Goal: Use online tool/utility: Utilize a website feature to perform a specific function

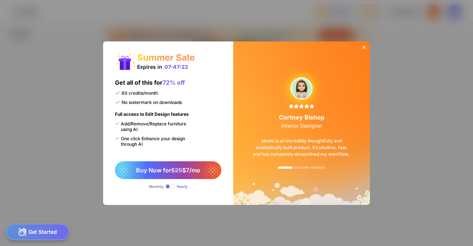
click at [363, 45] on icon at bounding box center [364, 47] width 6 height 6
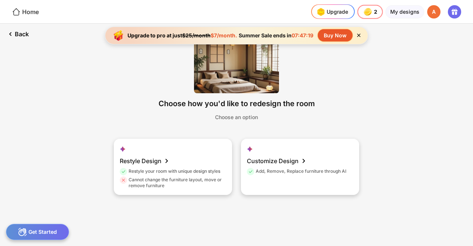
click at [24, 10] on div "Home" at bounding box center [25, 11] width 27 height 9
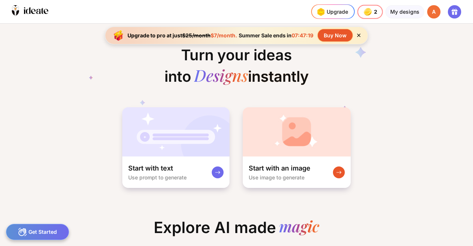
scroll to position [0, 4]
click at [24, 10] on icon at bounding box center [24, 10] width 1 height 7
drag, startPoint x: 263, startPoint y: 35, endPoint x: 305, endPoint y: 35, distance: 42.5
click at [305, 35] on div "Summer Sale ends in 07:47:16" at bounding box center [276, 35] width 78 height 6
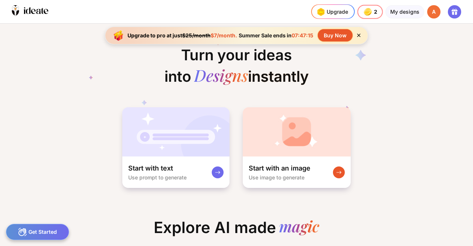
click at [305, 35] on span "07:47:15" at bounding box center [302, 35] width 22 height 6
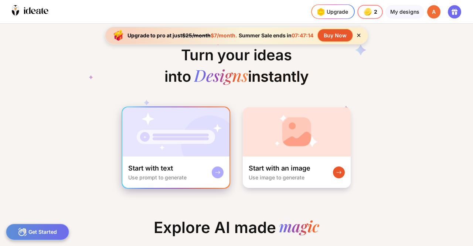
click at [205, 137] on img at bounding box center [175, 131] width 107 height 49
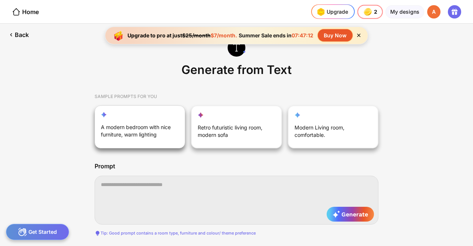
click at [155, 135] on div "A modern bedroom with nice furniture, warm lighting" at bounding box center [136, 132] width 70 height 18
type textarea "**********"
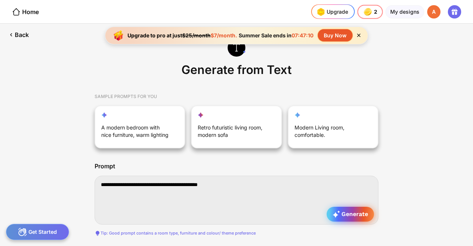
click at [348, 218] on div "Generate" at bounding box center [349, 213] width 47 height 15
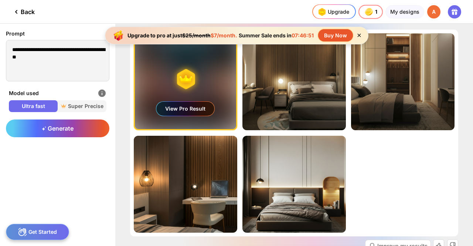
click at [185, 103] on div "View Pro Result" at bounding box center [185, 109] width 58 height 14
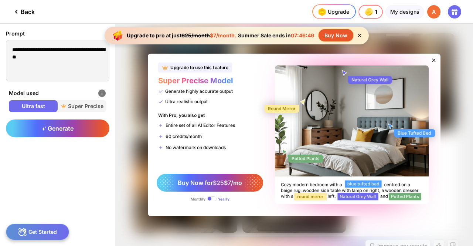
click at [431, 60] on icon at bounding box center [434, 60] width 6 height 6
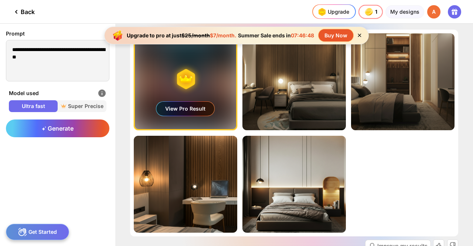
click at [198, 108] on div "View Pro Result" at bounding box center [185, 109] width 58 height 14
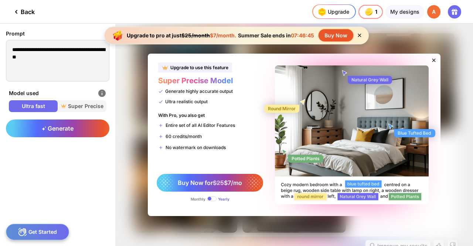
click at [213, 198] on span at bounding box center [212, 198] width 10 height 5
click at [431, 61] on icon at bounding box center [434, 60] width 6 height 6
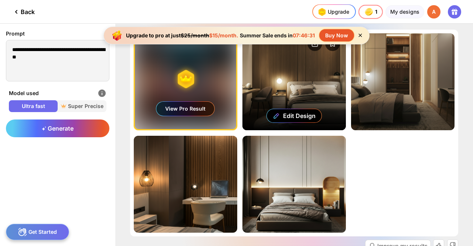
click at [293, 88] on div "Edit Design" at bounding box center [293, 81] width 103 height 97
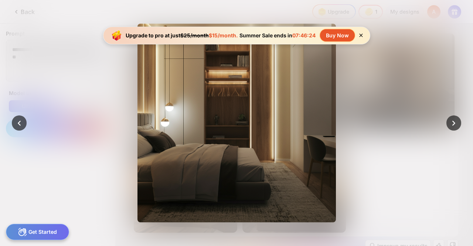
click at [428, 42] on div at bounding box center [236, 123] width 473 height 246
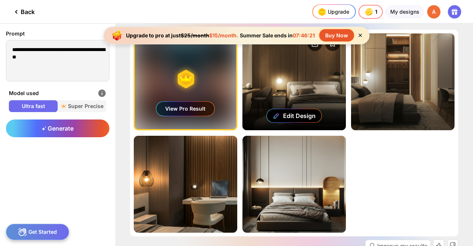
click at [290, 73] on div "Edit Design" at bounding box center [293, 81] width 103 height 97
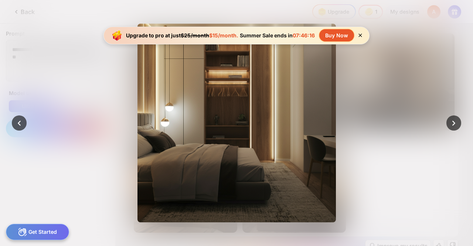
click at [435, 53] on div at bounding box center [236, 123] width 473 height 246
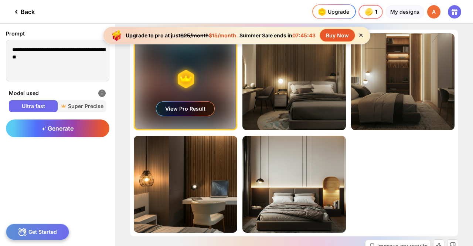
click at [360, 35] on icon at bounding box center [360, 35] width 3 height 3
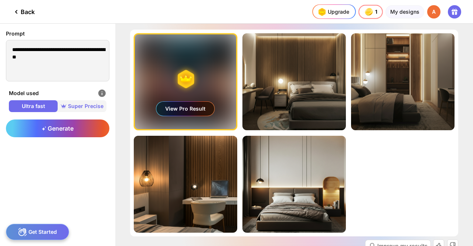
click at [79, 108] on span "Super Precise" at bounding box center [82, 105] width 49 height 7
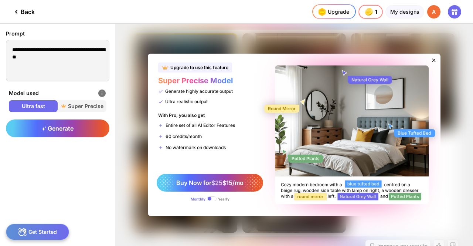
click at [434, 60] on icon at bounding box center [434, 60] width 6 height 6
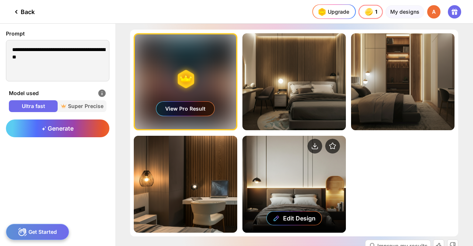
scroll to position [45, 0]
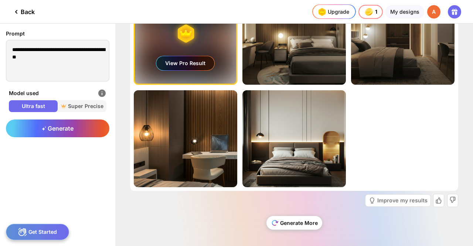
click at [293, 222] on div "Generate More" at bounding box center [294, 223] width 56 height 14
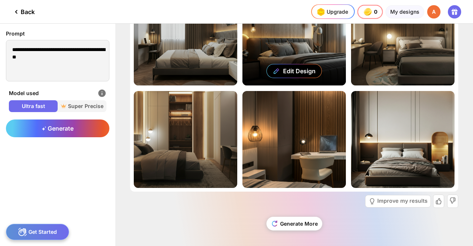
scroll to position [0, 0]
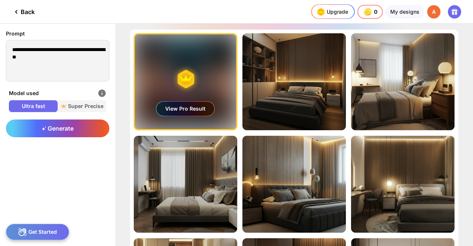
click at [198, 16] on div at bounding box center [172, 11] width 247 height 23
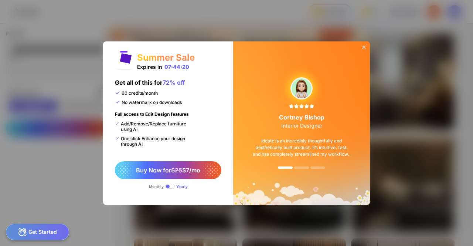
click at [365, 48] on icon at bounding box center [364, 47] width 6 height 6
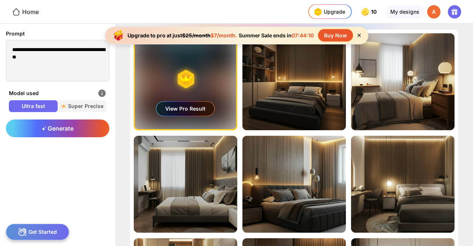
click at [37, 16] on div "Home" at bounding box center [25, 11] width 27 height 9
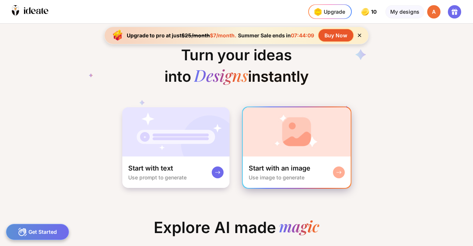
click at [281, 134] on img at bounding box center [297, 131] width 108 height 49
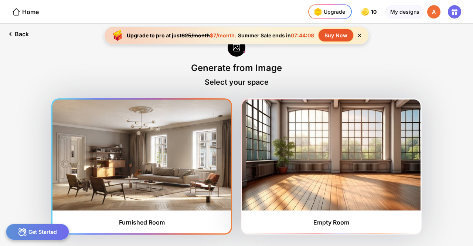
click at [182, 162] on img at bounding box center [141, 154] width 178 height 111
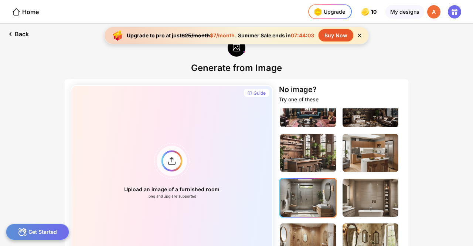
click at [315, 194] on img at bounding box center [308, 197] width 56 height 38
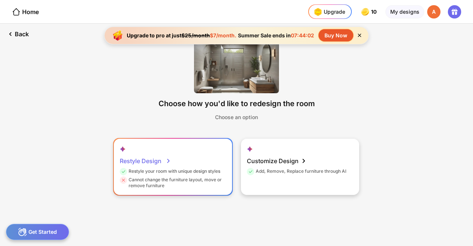
click at [212, 177] on div "Cannot change the furniture layout, move or remove furniture" at bounding box center [172, 183] width 105 height 12
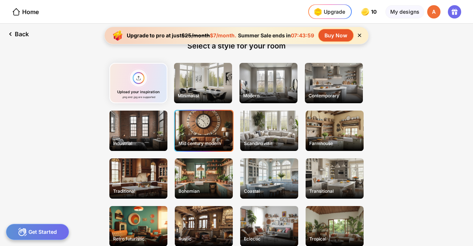
click at [206, 131] on div "Mid century modern" at bounding box center [204, 130] width 58 height 40
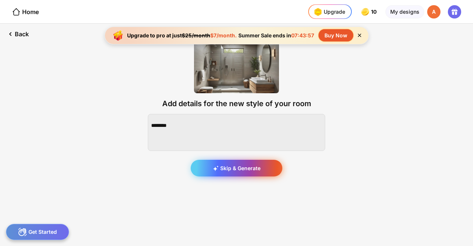
click at [235, 166] on div "Skip & Generate" at bounding box center [237, 168] width 92 height 17
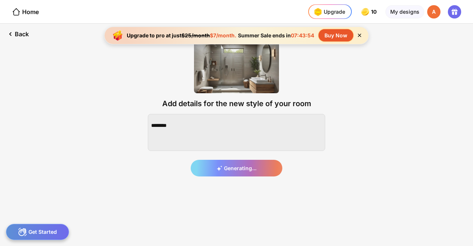
click at [360, 32] on icon at bounding box center [359, 35] width 6 height 6
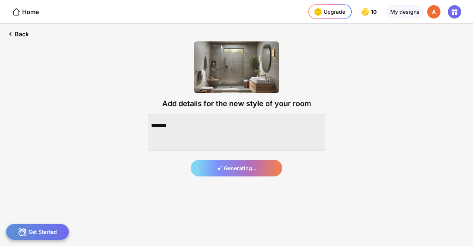
click at [235, 8] on div at bounding box center [174, 11] width 240 height 23
click at [329, 9] on div "Upgrade" at bounding box center [328, 12] width 33 height 12
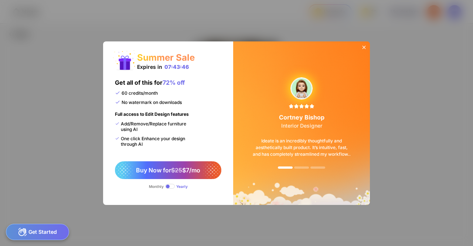
click at [364, 48] on icon at bounding box center [364, 47] width 6 height 6
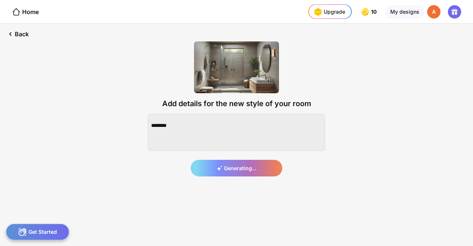
click at [239, 7] on div at bounding box center [174, 11] width 240 height 23
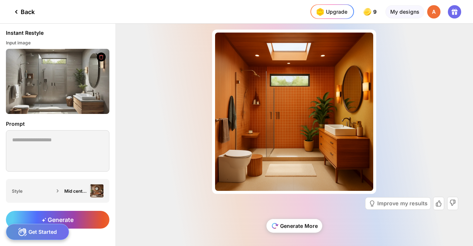
click at [292, 220] on div "Generate More" at bounding box center [294, 226] width 56 height 14
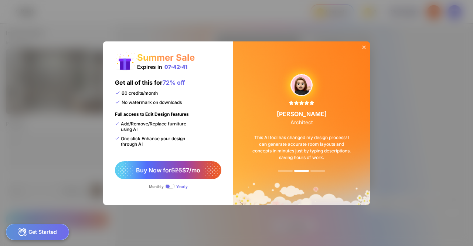
scroll to position [3, 0]
click at [364, 48] on icon at bounding box center [364, 47] width 6 height 6
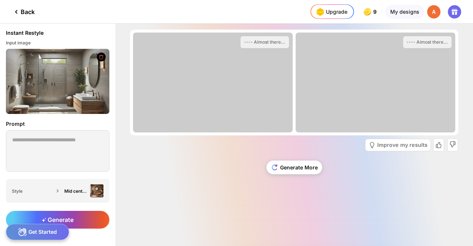
scroll to position [0, 0]
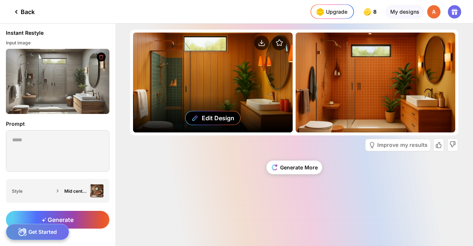
click at [226, 85] on div "Edit Design" at bounding box center [213, 82] width 160 height 100
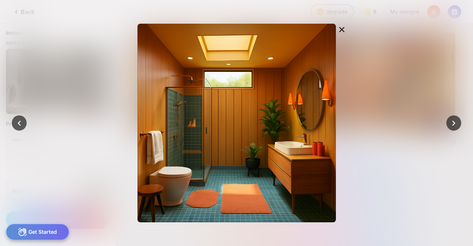
click at [395, 55] on div at bounding box center [236, 123] width 473 height 246
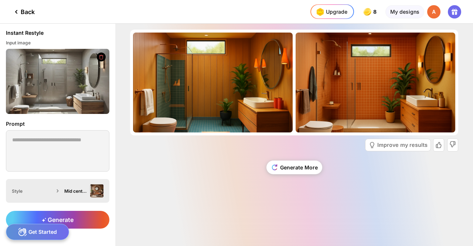
click at [78, 189] on div "Mid century modern" at bounding box center [75, 191] width 23 height 6
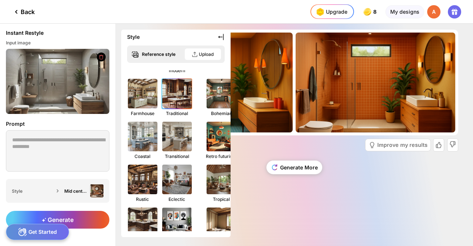
scroll to position [85, 0]
click at [178, 89] on img at bounding box center [177, 93] width 32 height 32
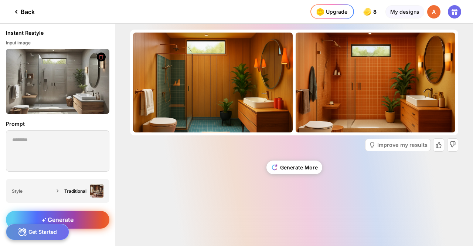
click at [89, 217] on div "Generate" at bounding box center [57, 219] width 103 height 18
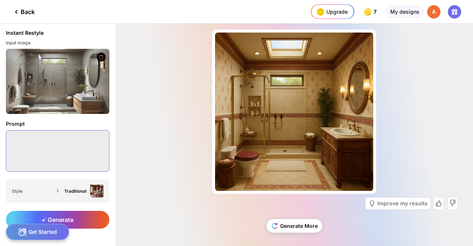
click at [87, 138] on textarea at bounding box center [57, 150] width 103 height 41
click at [144, 121] on div "Almost there... Edit Design Improve my results Generate More" at bounding box center [293, 135] width 357 height 222
click at [28, 10] on div "Back" at bounding box center [23, 11] width 23 height 9
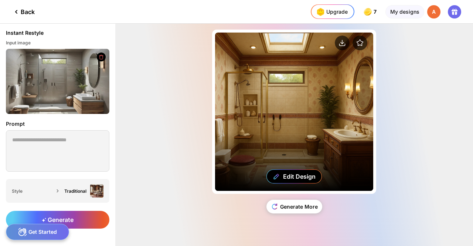
click at [295, 95] on div "Edit Design" at bounding box center [294, 111] width 158 height 158
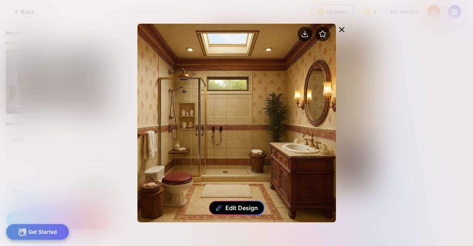
click at [234, 209] on div "Edit Design" at bounding box center [241, 207] width 32 height 7
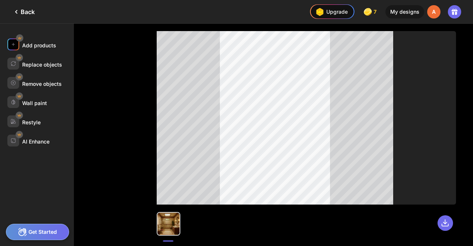
click at [39, 45] on div "Add products" at bounding box center [39, 45] width 34 height 6
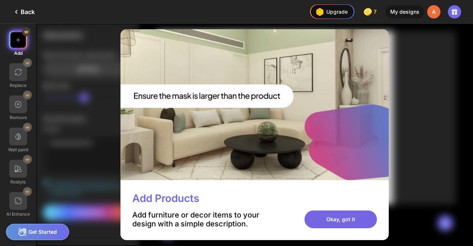
click at [335, 219] on div "Okay, got it" at bounding box center [340, 219] width 72 height 18
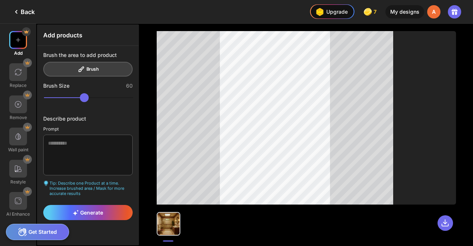
click at [432, 13] on div "A" at bounding box center [433, 11] width 13 height 13
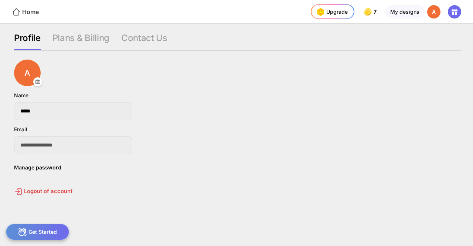
click at [31, 10] on div "Home" at bounding box center [25, 11] width 27 height 9
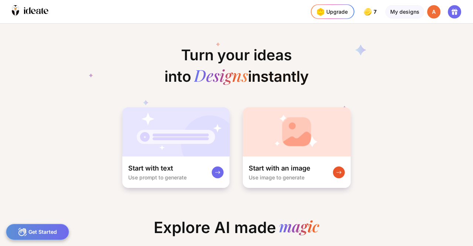
scroll to position [0, 12]
click at [403, 13] on div "My designs" at bounding box center [404, 11] width 39 height 13
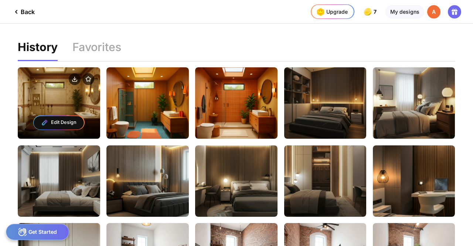
click at [65, 116] on div "Edit Design" at bounding box center [59, 122] width 50 height 13
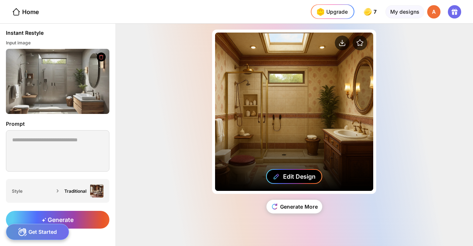
click at [304, 178] on div "Edit Design" at bounding box center [299, 175] width 32 height 7
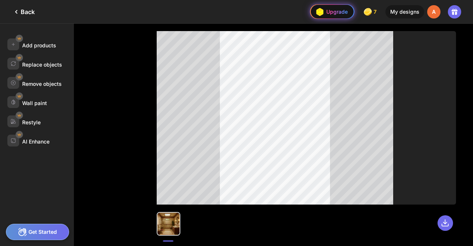
click at [329, 11] on div "Upgrade" at bounding box center [331, 12] width 34 height 12
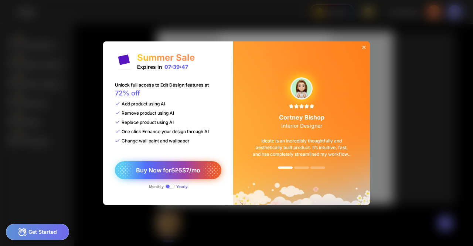
click at [173, 167] on span "$25" at bounding box center [176, 169] width 11 height 7
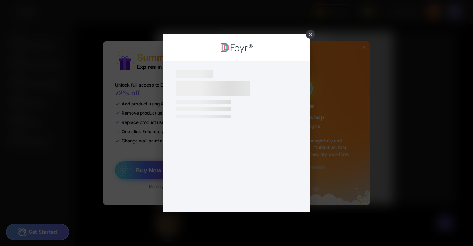
click at [173, 167] on div "×" at bounding box center [236, 123] width 473 height 246
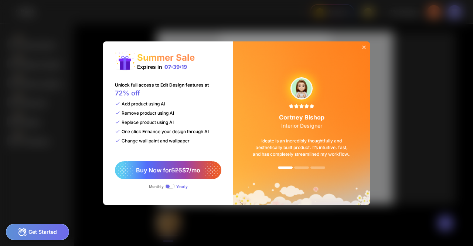
click at [245, 25] on div "Summer Sale Expires in 07:39:19 Unlock full access to Edit Design features at 7…" at bounding box center [236, 123] width 473 height 246
click at [365, 48] on icon at bounding box center [364, 47] width 6 height 6
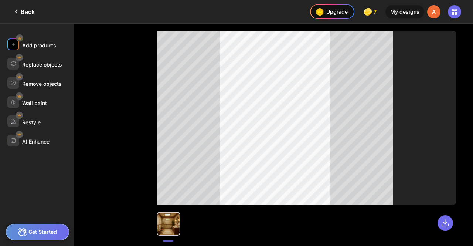
click at [37, 49] on div "Add products" at bounding box center [40, 44] width 66 height 12
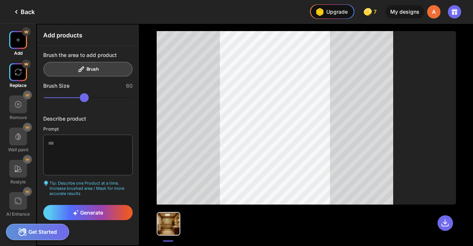
click at [24, 82] on div "Replace" at bounding box center [18, 85] width 17 height 6
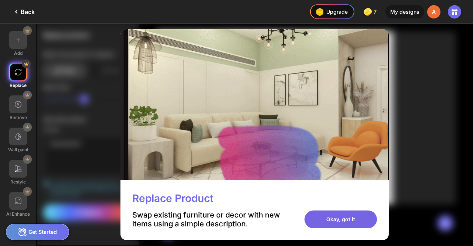
click at [328, 223] on div "Okay, got it" at bounding box center [340, 219] width 72 height 18
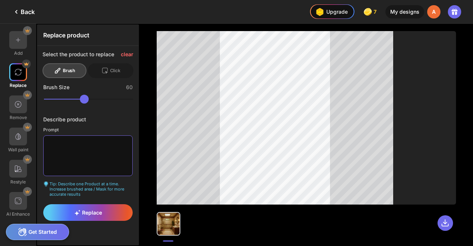
click at [78, 155] on textarea at bounding box center [87, 155] width 89 height 41
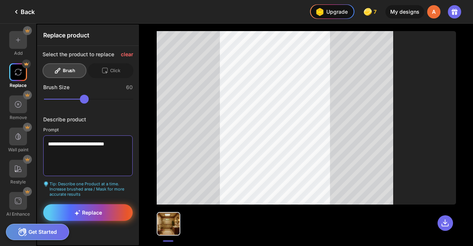
type textarea "**********"
click at [103, 209] on div "Replace" at bounding box center [87, 212] width 89 height 17
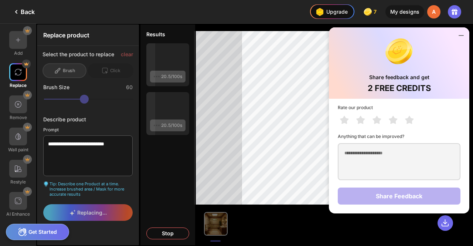
click at [461, 33] on icon at bounding box center [460, 35] width 9 height 9
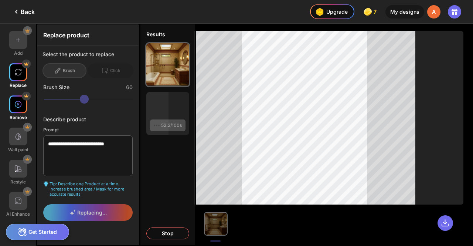
click at [24, 104] on div at bounding box center [18, 104] width 18 height 18
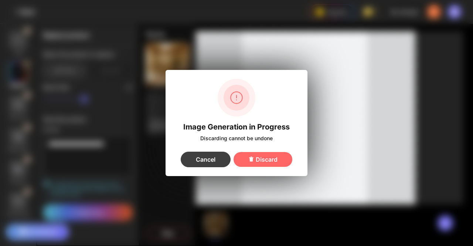
click at [210, 161] on div "Cancel" at bounding box center [206, 159] width 50 height 16
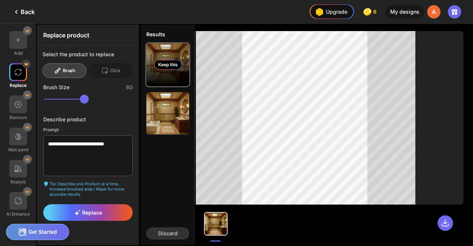
click at [169, 65] on div "Keep this" at bounding box center [168, 65] width 28 height 10
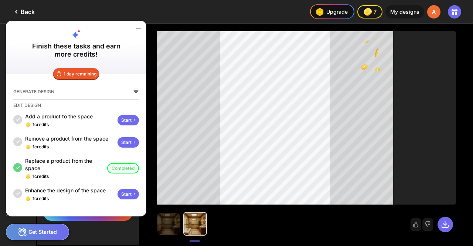
click at [138, 29] on icon at bounding box center [138, 29] width 4 height 0
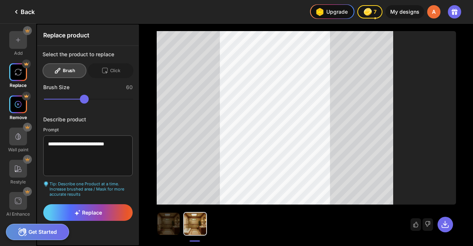
click at [18, 103] on img at bounding box center [17, 103] width 7 height 7
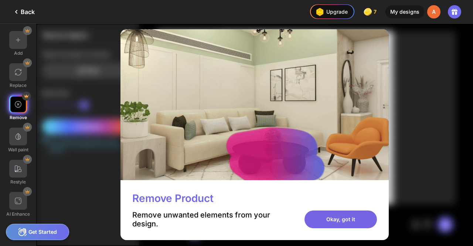
click at [347, 219] on div "Okay, got it" at bounding box center [340, 219] width 72 height 18
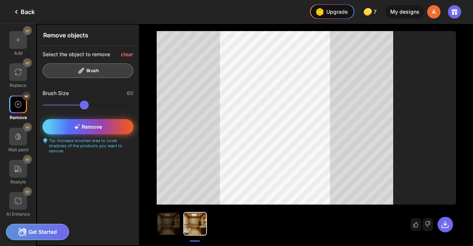
click at [86, 126] on span "Remove" at bounding box center [88, 126] width 28 height 6
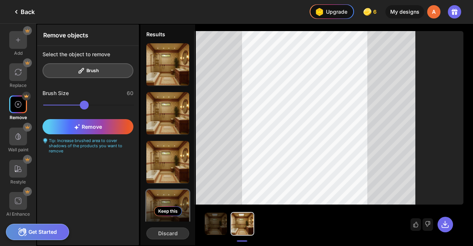
click at [168, 209] on div "Keep this" at bounding box center [168, 211] width 28 height 10
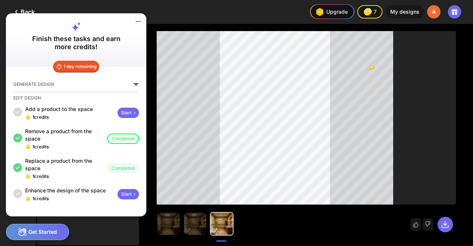
click at [137, 24] on icon at bounding box center [138, 21] width 9 height 9
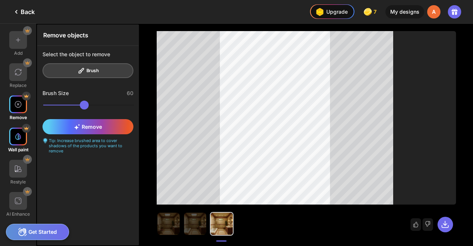
click at [18, 136] on img at bounding box center [17, 136] width 7 height 7
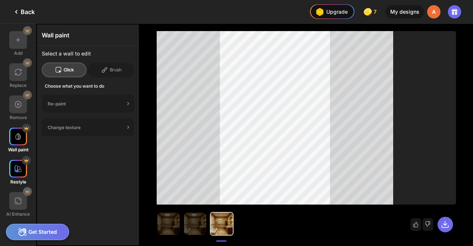
click at [17, 169] on img at bounding box center [17, 168] width 7 height 7
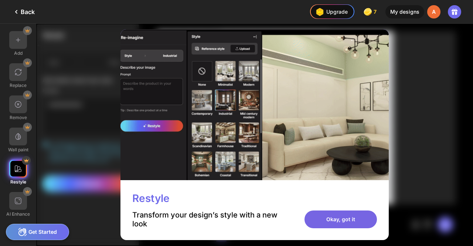
click at [338, 213] on div "Okay, got it" at bounding box center [340, 219] width 72 height 18
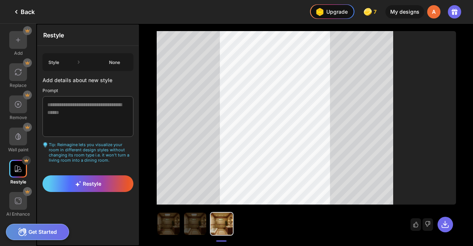
click at [114, 59] on div "None" at bounding box center [114, 62] width 27 height 6
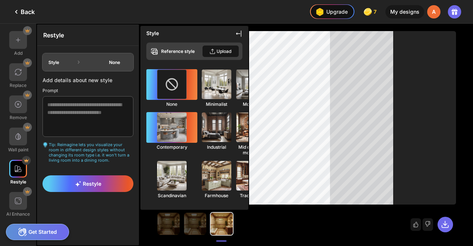
click at [161, 126] on img at bounding box center [171, 127] width 32 height 32
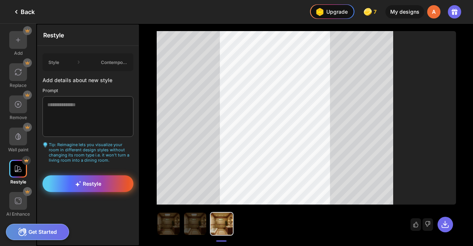
click at [77, 175] on div "Restyle" at bounding box center [87, 183] width 91 height 17
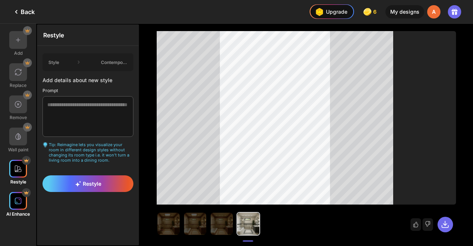
click at [16, 200] on img at bounding box center [17, 200] width 7 height 7
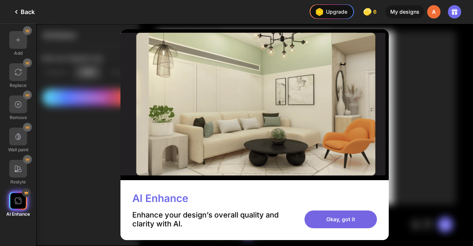
click at [334, 221] on div "Okay, got it" at bounding box center [340, 219] width 72 height 18
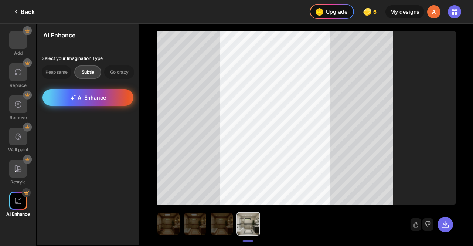
click at [97, 89] on div "AI Enhance" at bounding box center [87, 97] width 91 height 17
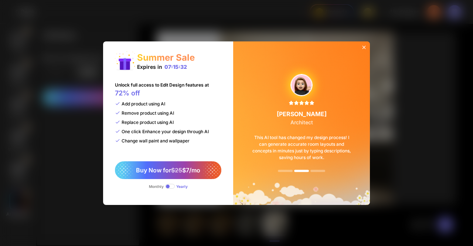
click at [365, 48] on icon at bounding box center [364, 47] width 6 height 6
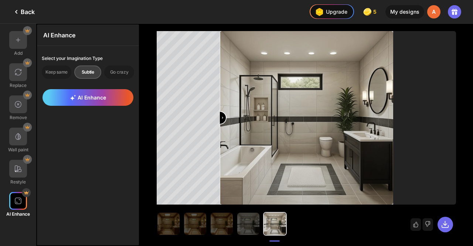
drag, startPoint x: 308, startPoint y: 119, endPoint x: 171, endPoint y: 125, distance: 136.4
click at [220, 125] on input "range" at bounding box center [306, 118] width 172 height 173
click at [122, 71] on div "Go crazy" at bounding box center [119, 71] width 30 height 13
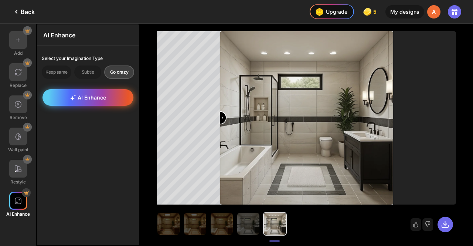
click at [88, 95] on span "AI Enhance" at bounding box center [88, 97] width 36 height 6
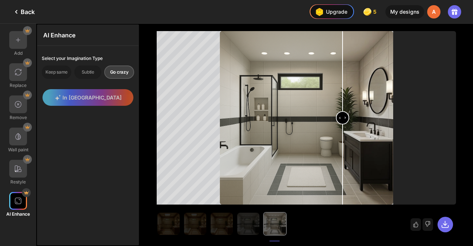
drag, startPoint x: 272, startPoint y: 132, endPoint x: 384, endPoint y: 139, distance: 112.1
click at [384, 139] on input "range" at bounding box center [306, 118] width 172 height 173
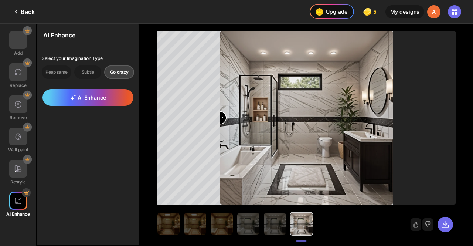
drag, startPoint x: 352, startPoint y: 126, endPoint x: 204, endPoint y: 170, distance: 153.8
click at [220, 170] on input "range" at bounding box center [306, 118] width 172 height 173
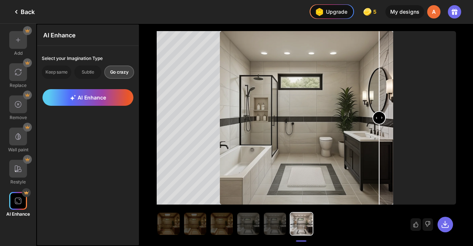
type input "*"
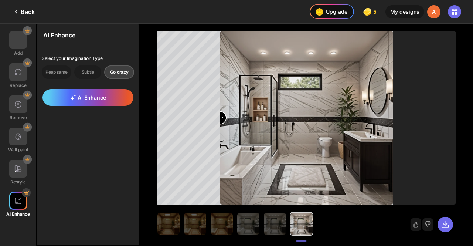
drag, startPoint x: 261, startPoint y: 145, endPoint x: 209, endPoint y: 143, distance: 52.1
click at [220, 143] on input "range" at bounding box center [306, 118] width 172 height 173
